Goal: Navigation & Orientation: Understand site structure

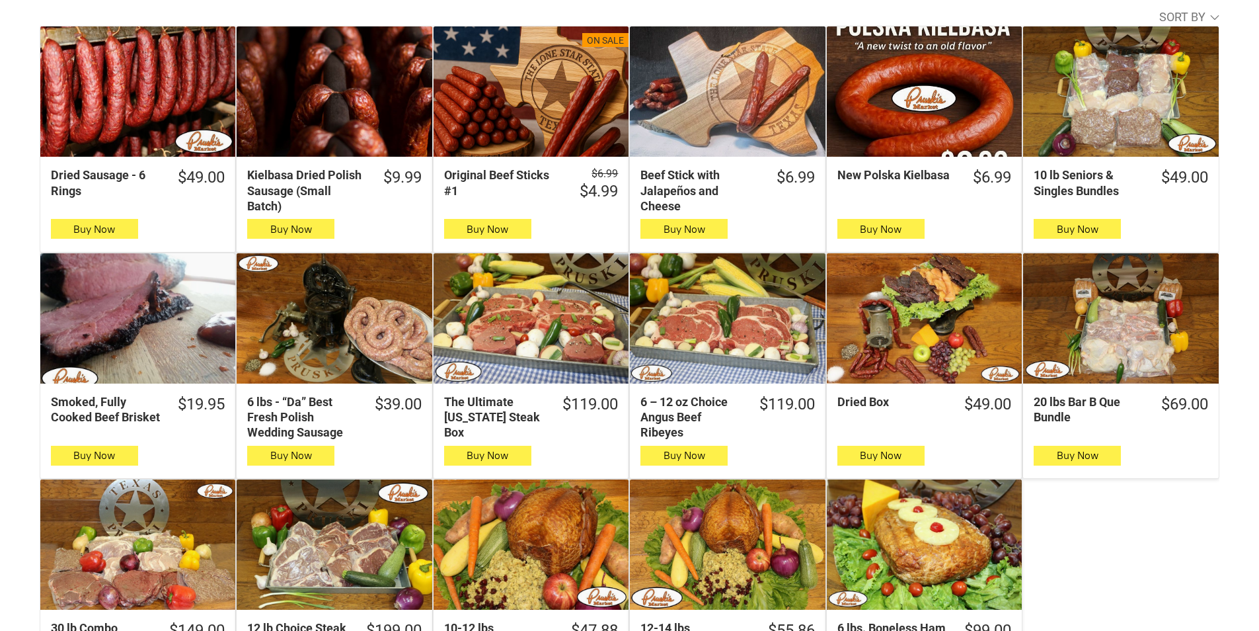
scroll to position [463, 0]
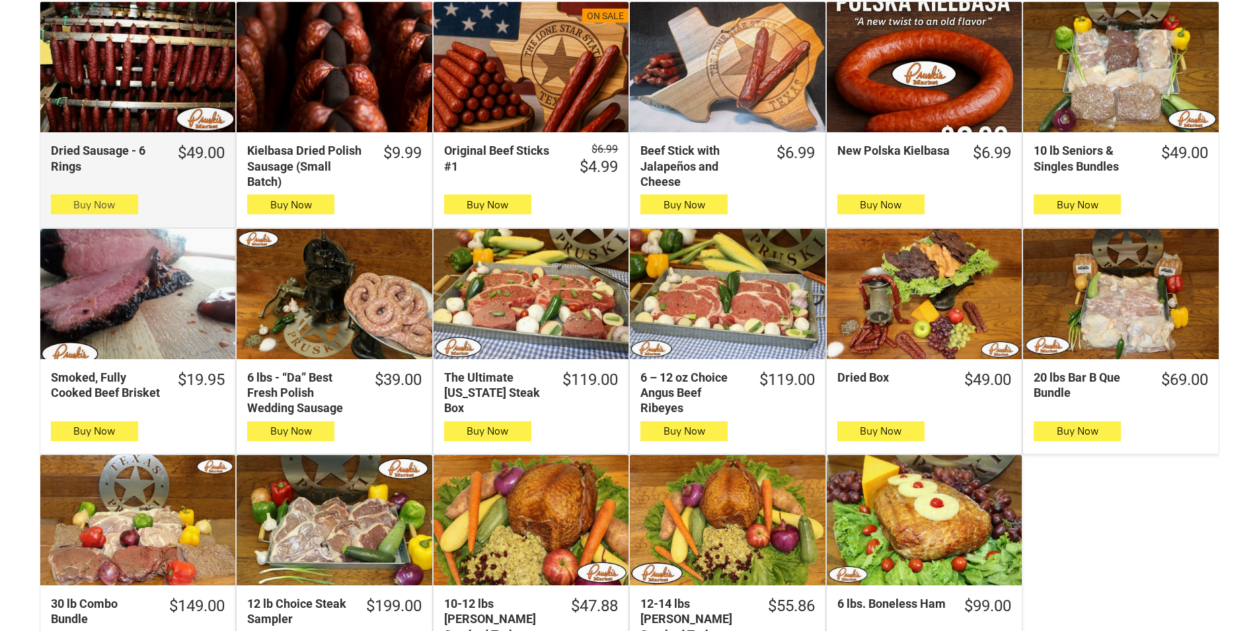
click at [78, 207] on span "Buy Now" at bounding box center [94, 204] width 42 height 13
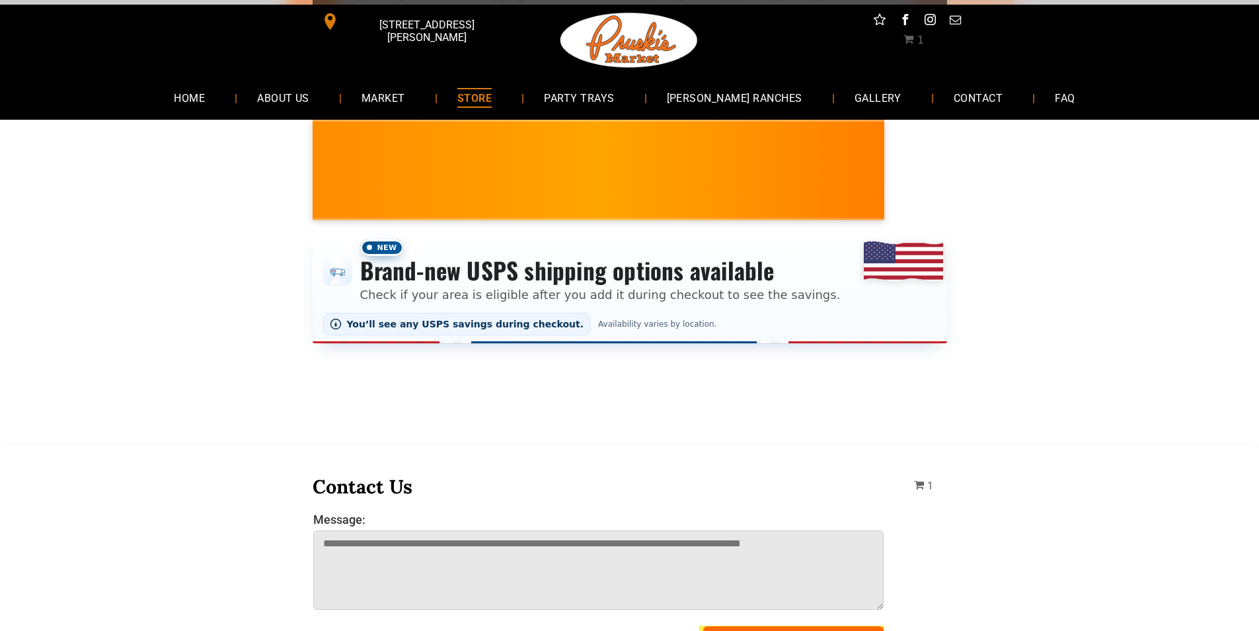
scroll to position [0, 0]
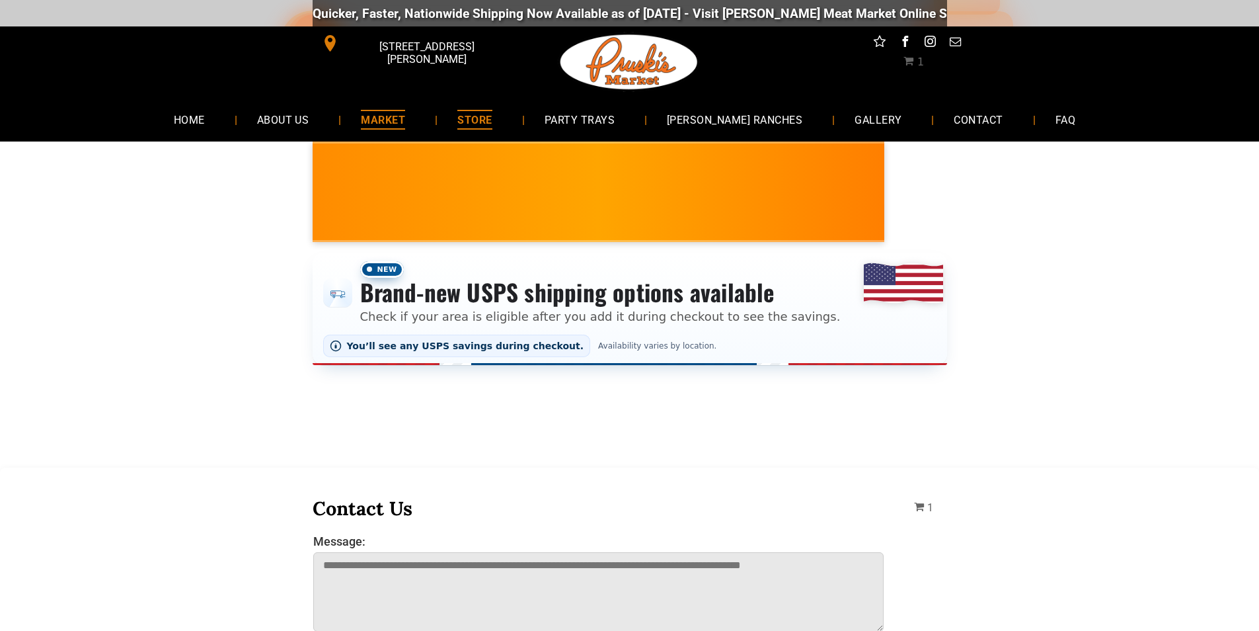
click at [404, 126] on span "MARKET" at bounding box center [383, 119] width 44 height 19
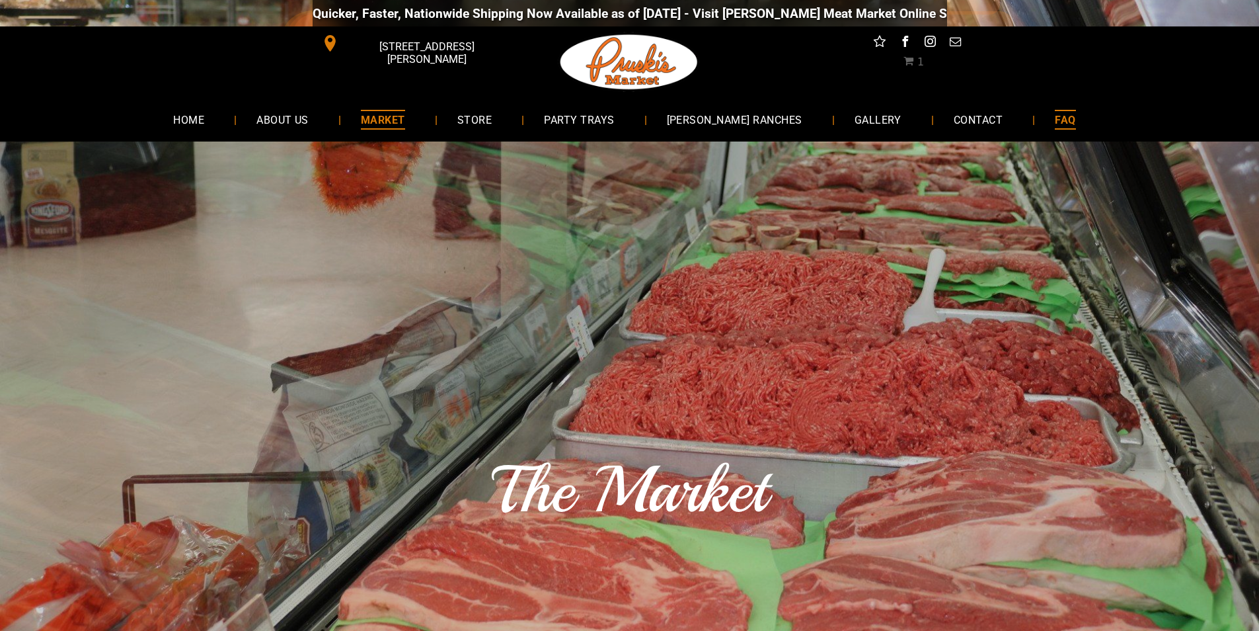
click at [1055, 124] on span "FAQ" at bounding box center [1065, 119] width 20 height 19
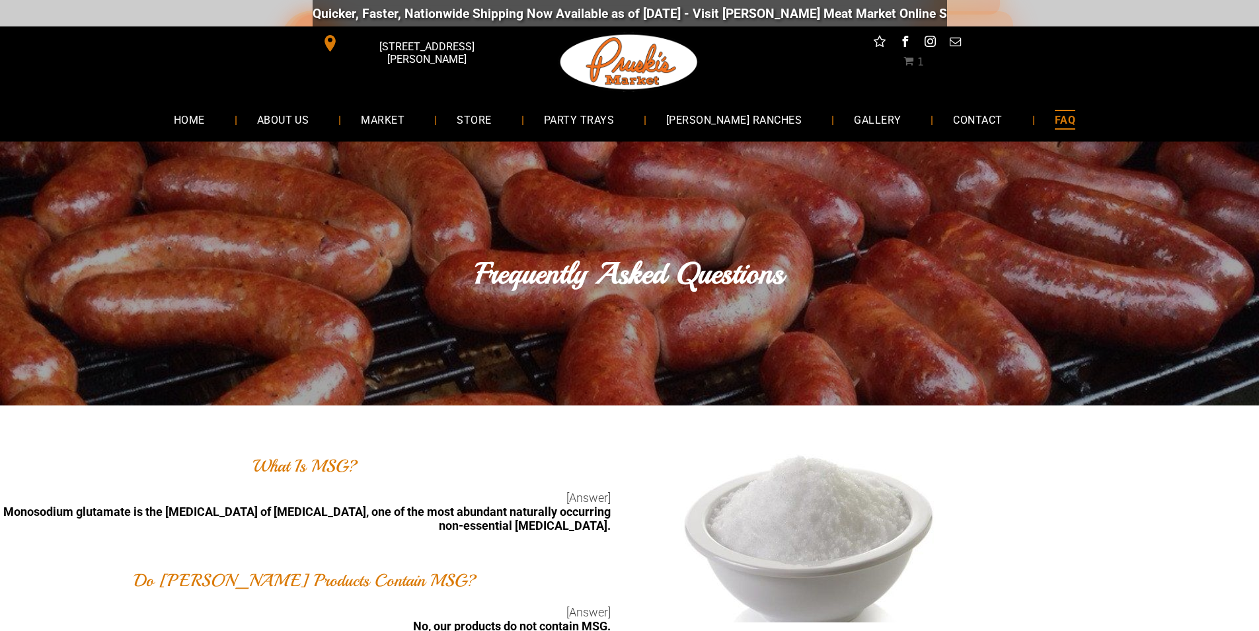
click at [1054, 114] on link "FAQ" at bounding box center [1065, 119] width 60 height 35
click at [298, 120] on span "ABOUT US" at bounding box center [283, 119] width 54 height 19
